Goal: Find specific page/section: Find specific page/section

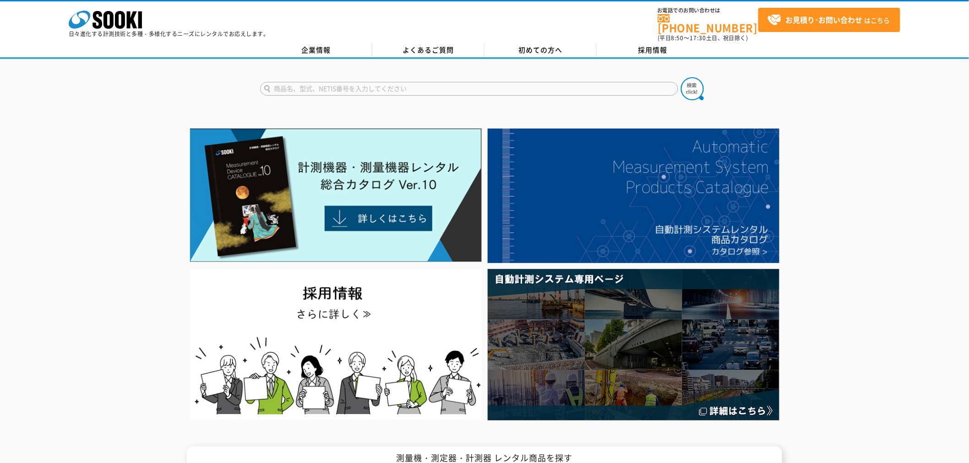
click at [406, 82] on input "text" at bounding box center [469, 89] width 418 height 14
type input "90"
click at [692, 90] on img at bounding box center [692, 88] width 23 height 23
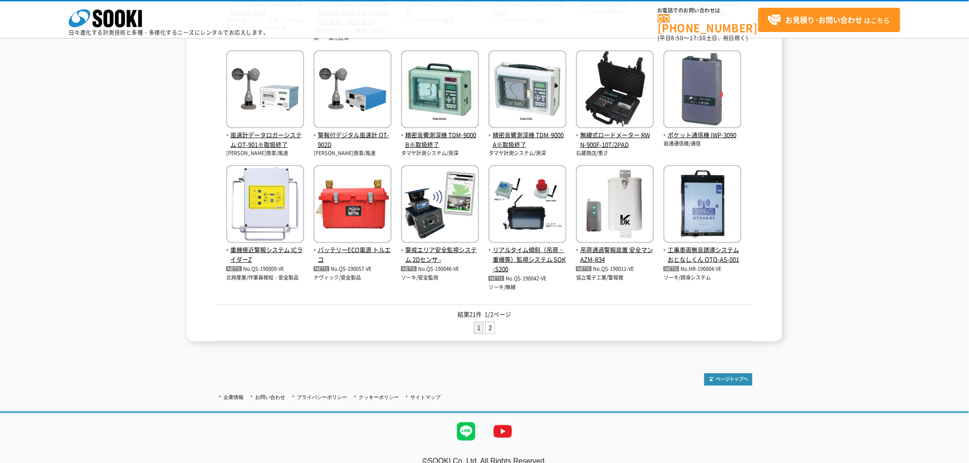
scroll to position [51, 0]
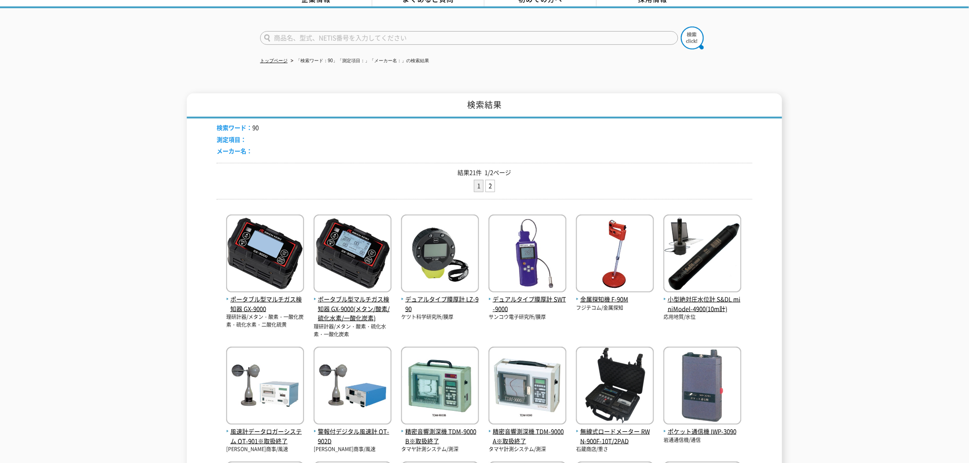
click at [591, 305] on p "フジテコム/金属探知" at bounding box center [615, 309] width 78 height 8
click at [592, 296] on span "金属探知機 F-90M" at bounding box center [615, 300] width 78 height 10
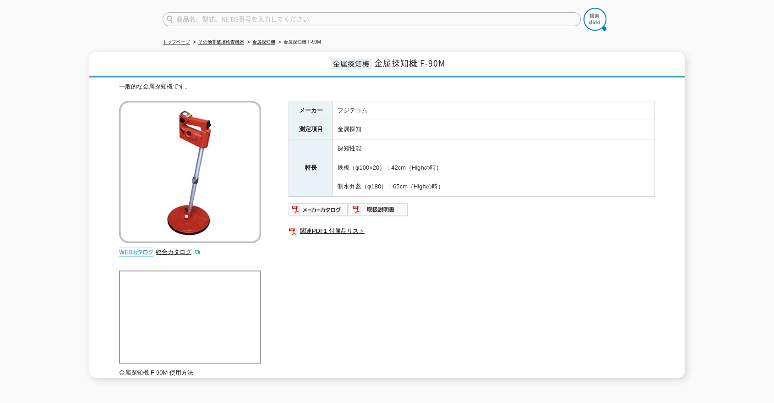
scroll to position [46, 0]
